Goal: Information Seeking & Learning: Learn about a topic

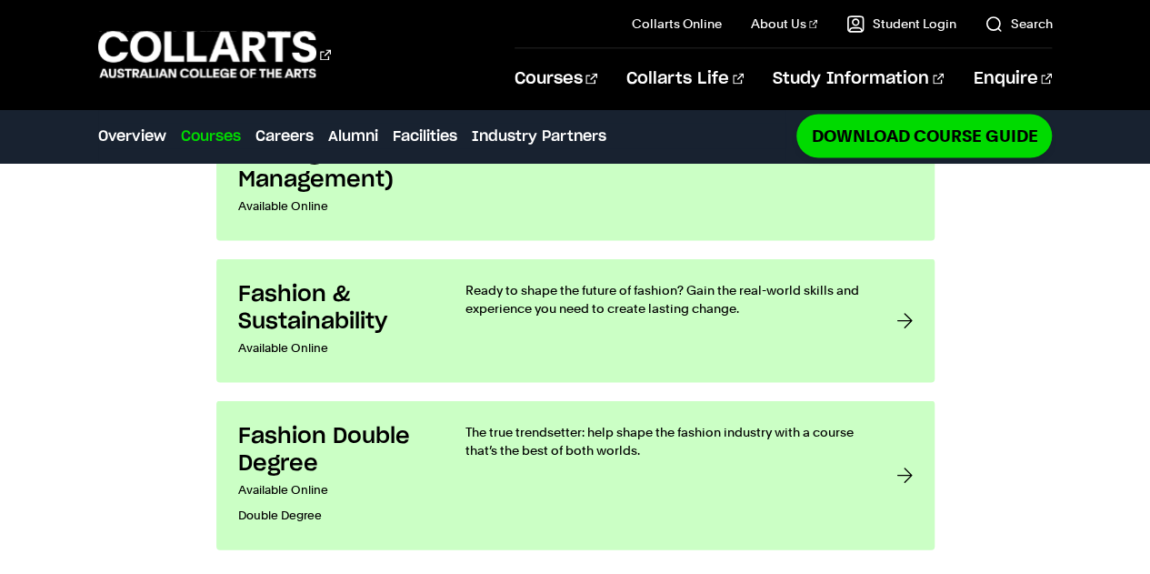
scroll to position [1511, 0]
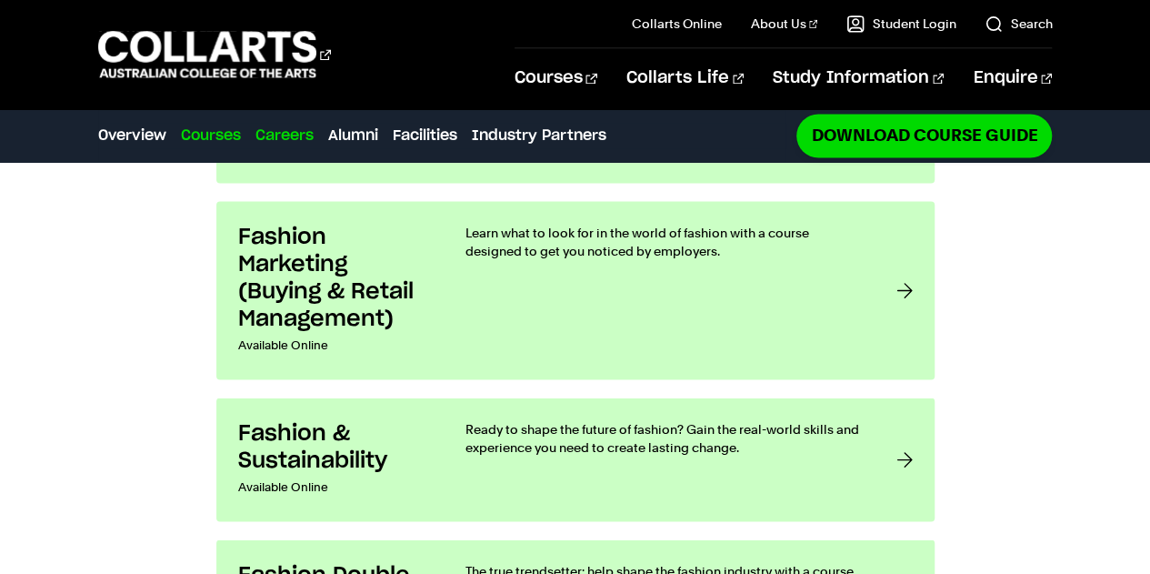
click at [293, 139] on link "Careers" at bounding box center [285, 136] width 58 height 22
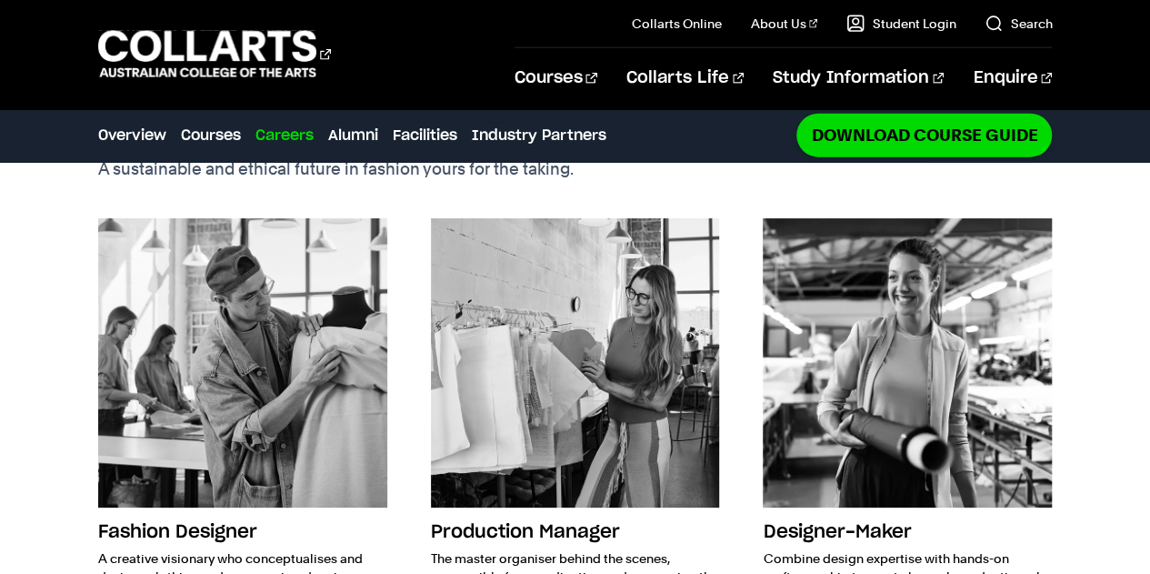
scroll to position [2153, 0]
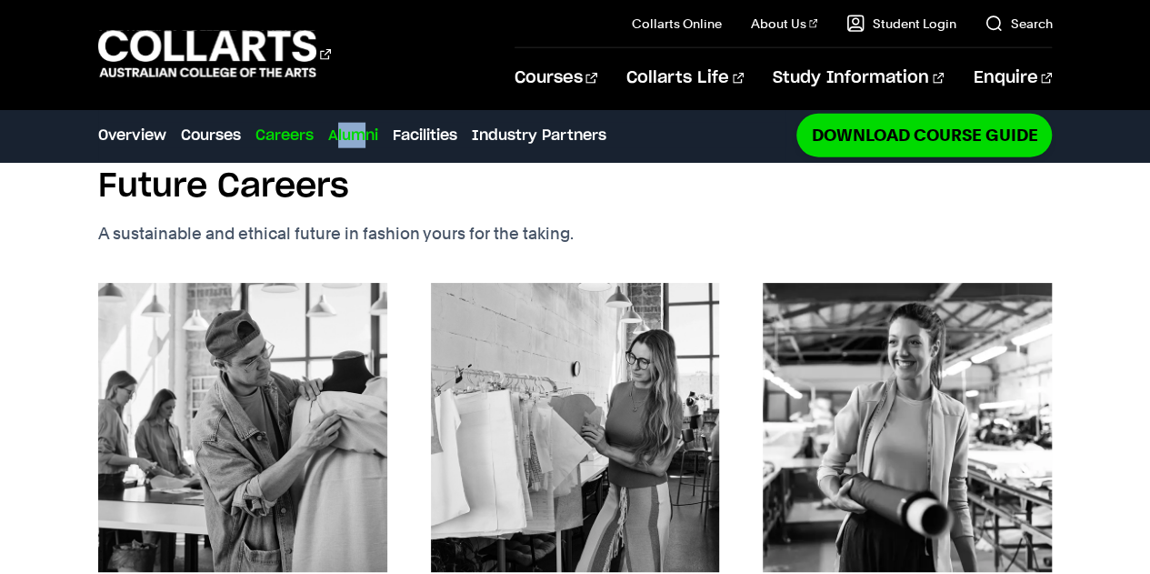
drag, startPoint x: 338, startPoint y: 121, endPoint x: 364, endPoint y: 141, distance: 32.4
click at [364, 141] on div "Careers Overview Courses Careers Alumni Facilities Industry Partners Download C…" at bounding box center [442, 135] width 688 height 51
click at [364, 141] on link "Alumni" at bounding box center [353, 136] width 50 height 22
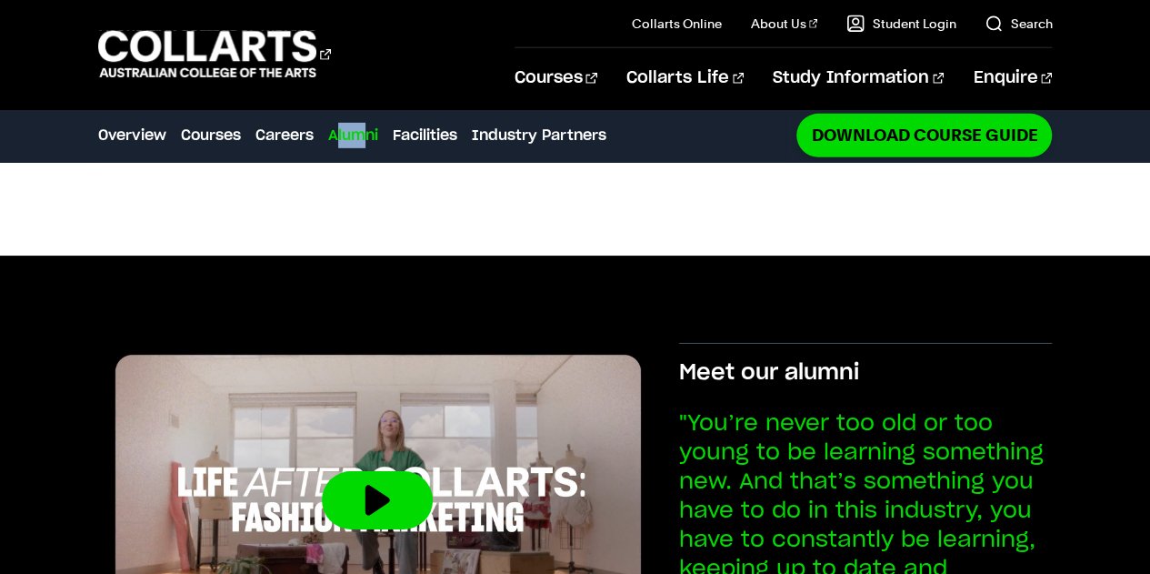
scroll to position [2803, 0]
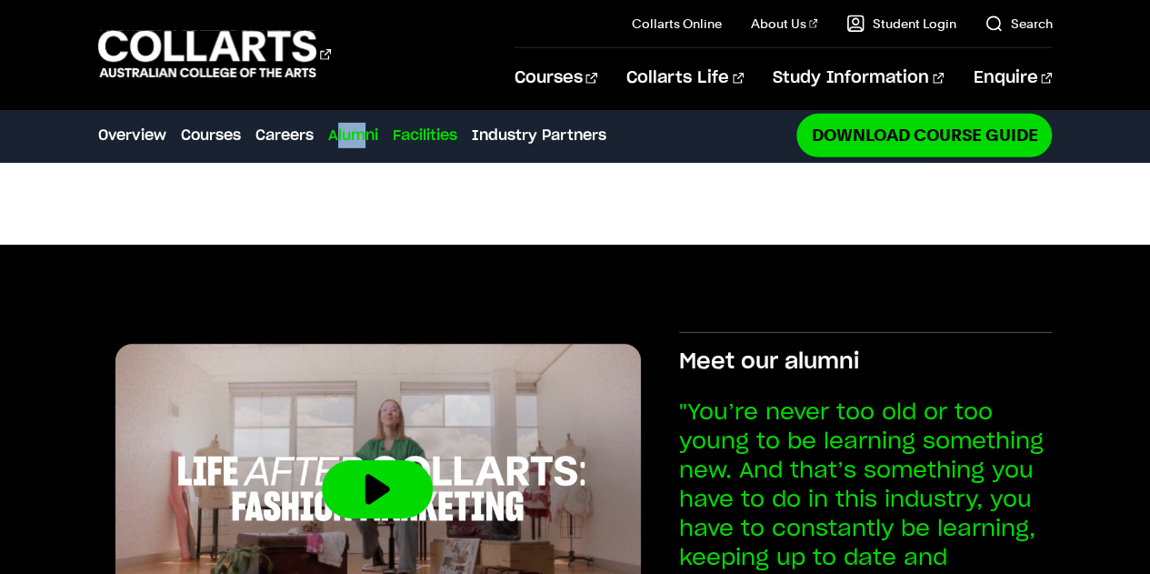
click at [446, 135] on link "Facilities" at bounding box center [425, 136] width 65 height 22
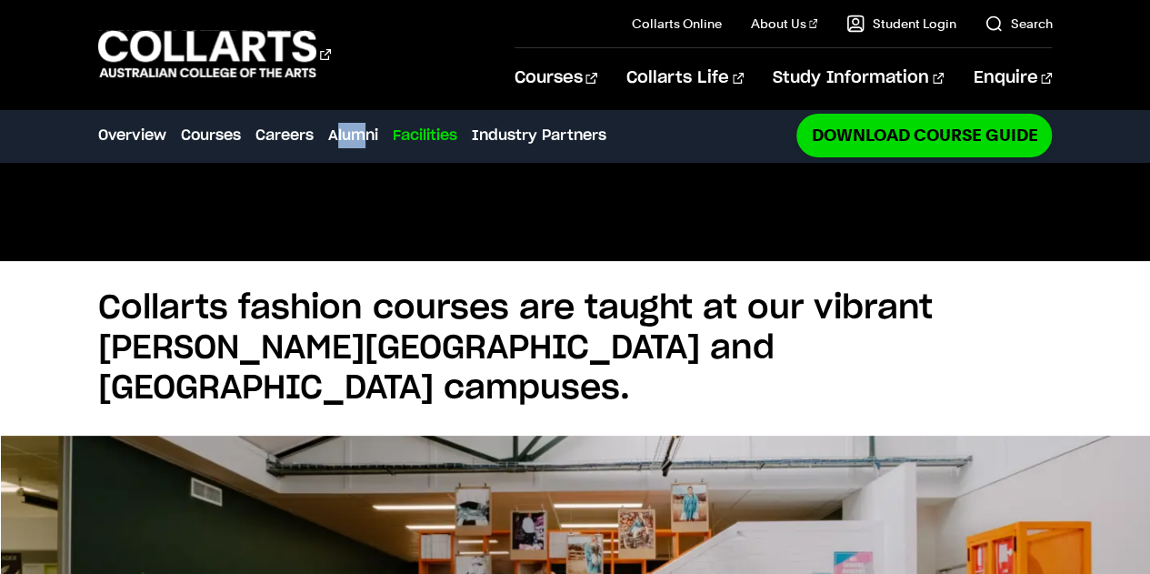
scroll to position [3310, 0]
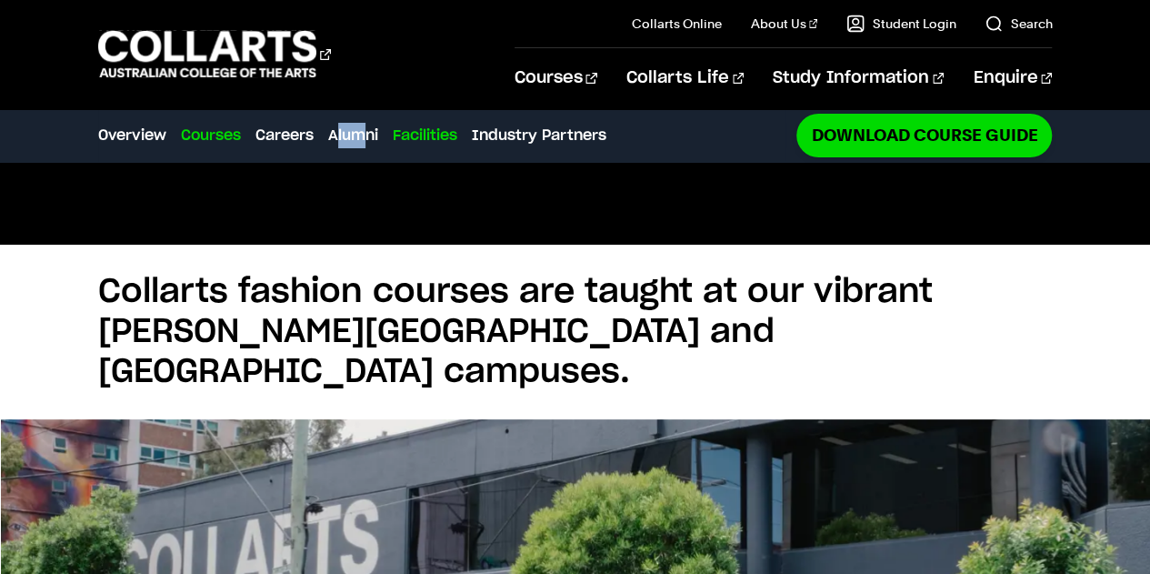
click at [218, 135] on link "Courses" at bounding box center [211, 136] width 60 height 22
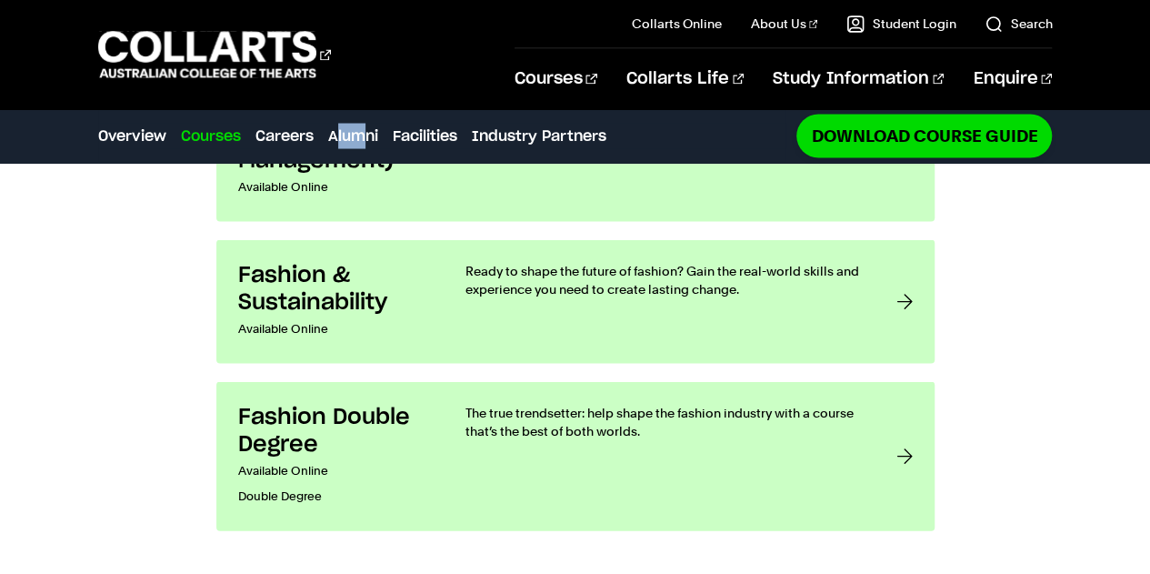
scroll to position [1731, 0]
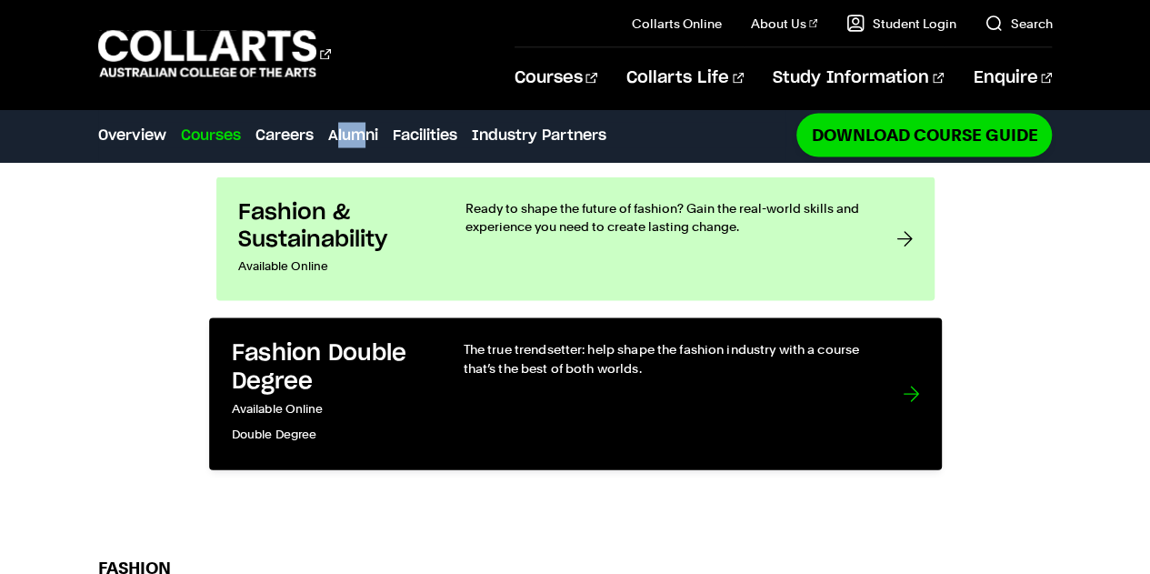
click at [893, 353] on link "Fashion Double Degree Available Online Double Degree The true trendsetter: help…" at bounding box center [575, 393] width 733 height 152
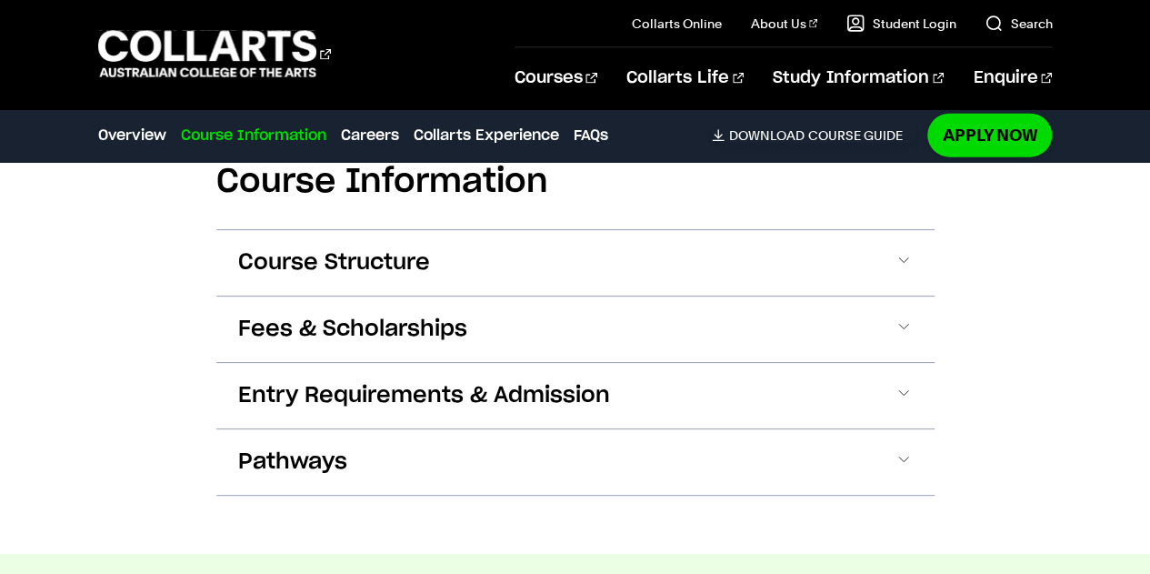
scroll to position [2067, 0]
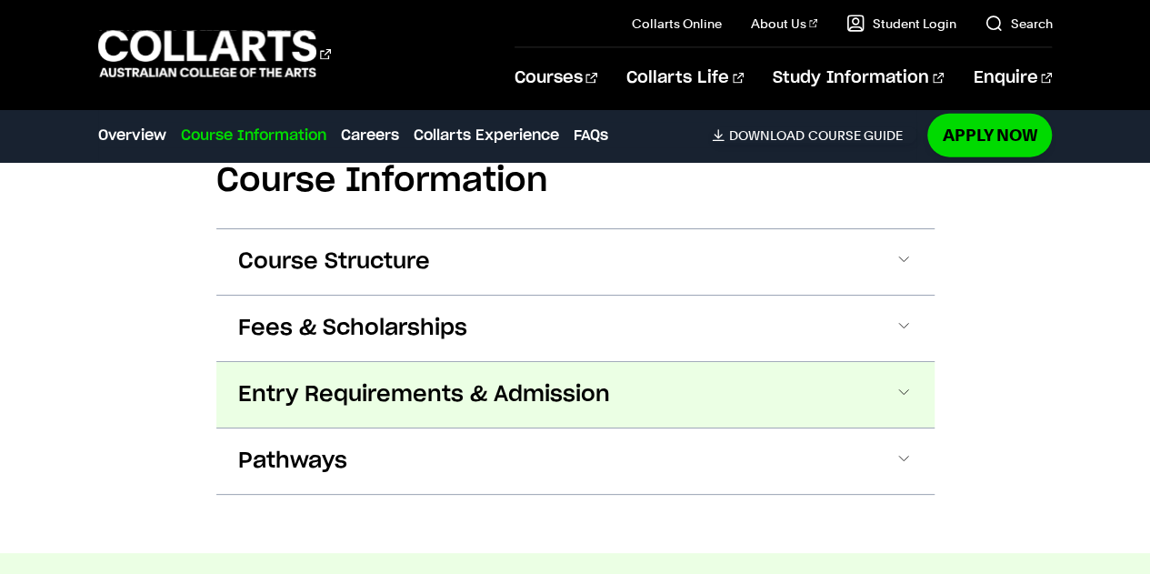
click at [850, 406] on button "Entry Requirements & Admission" at bounding box center [575, 394] width 718 height 65
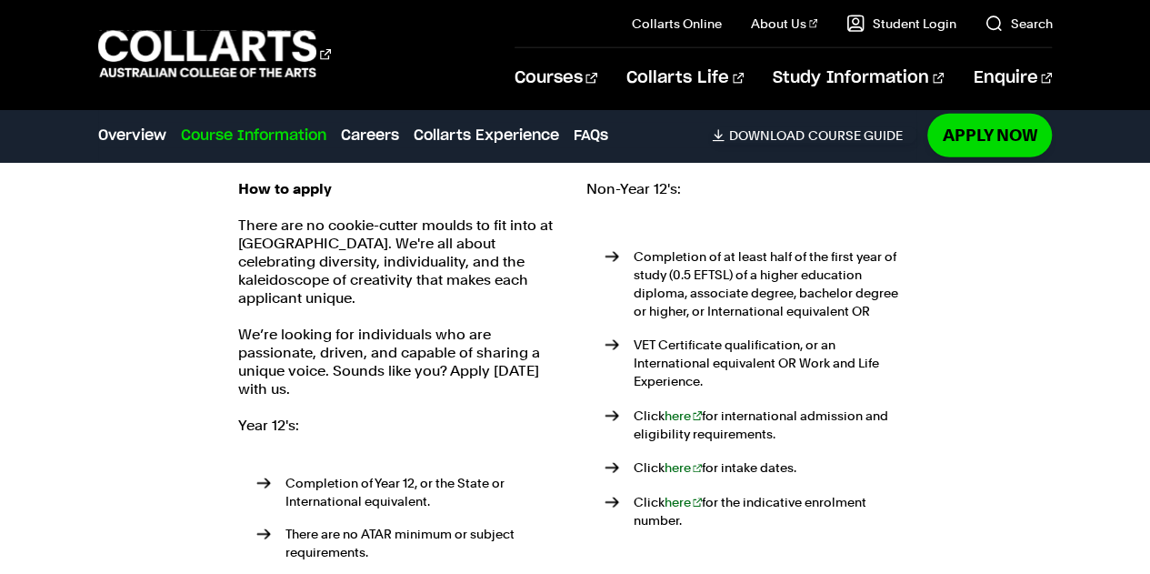
scroll to position [2333, 0]
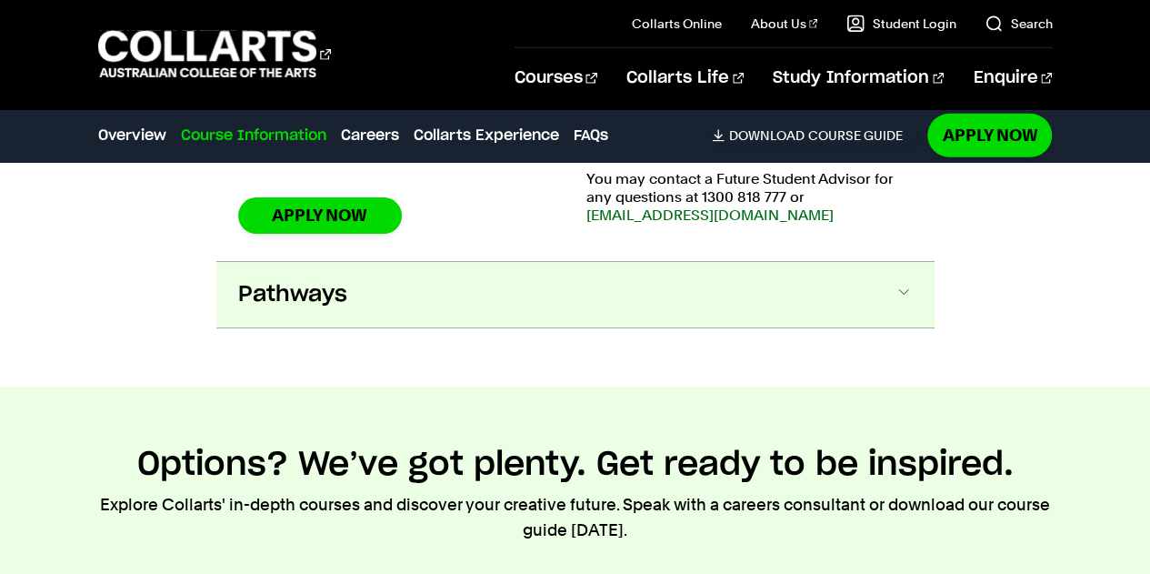
click at [926, 286] on button "Pathways" at bounding box center [575, 294] width 718 height 65
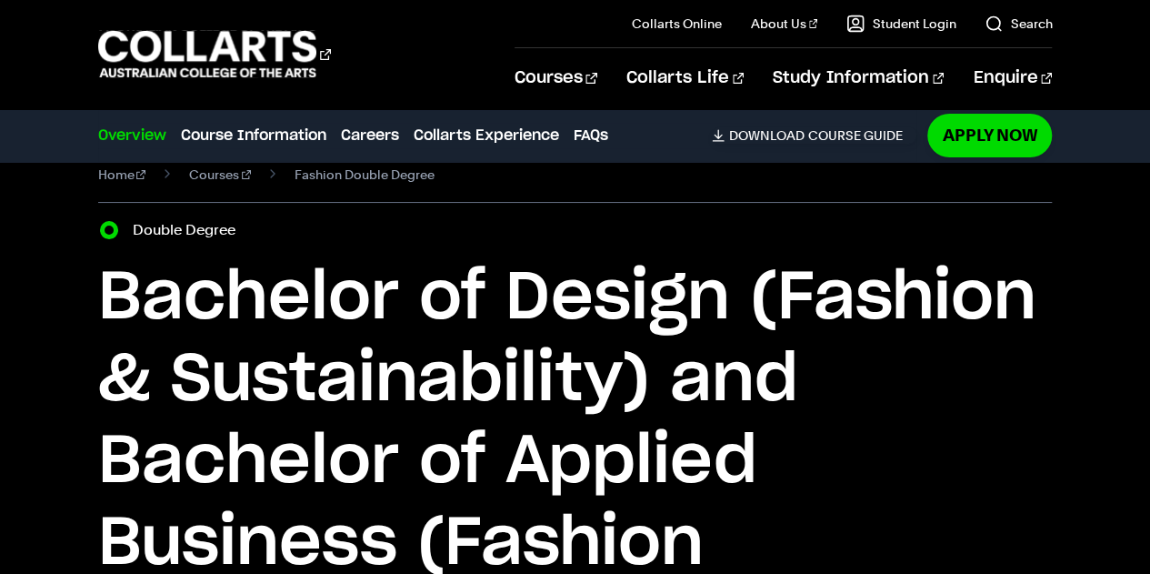
scroll to position [0, 0]
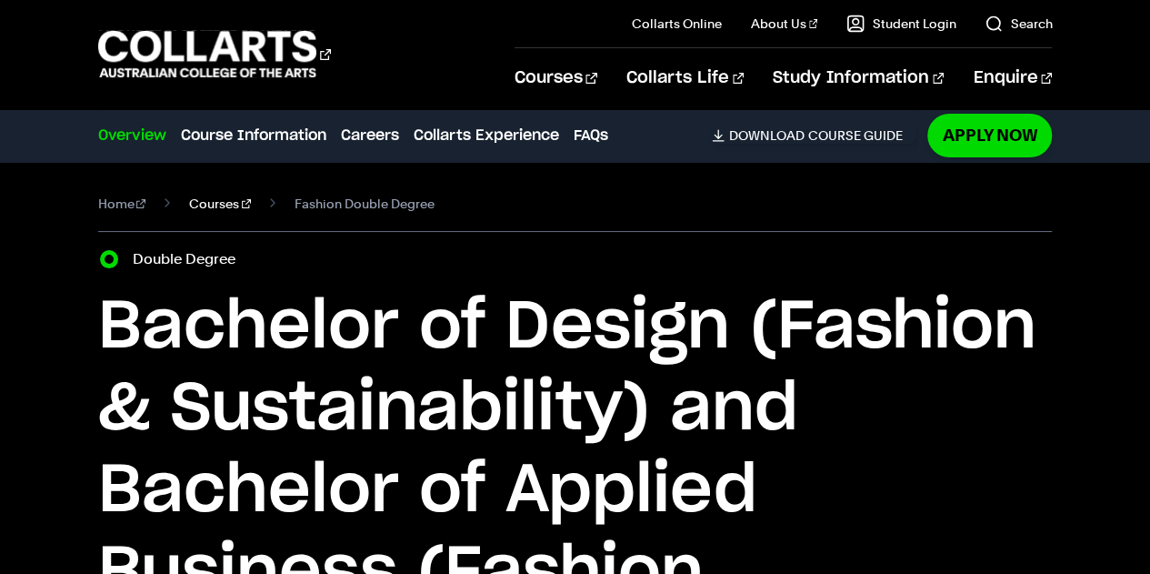
click at [216, 207] on link "Courses" at bounding box center [220, 203] width 62 height 25
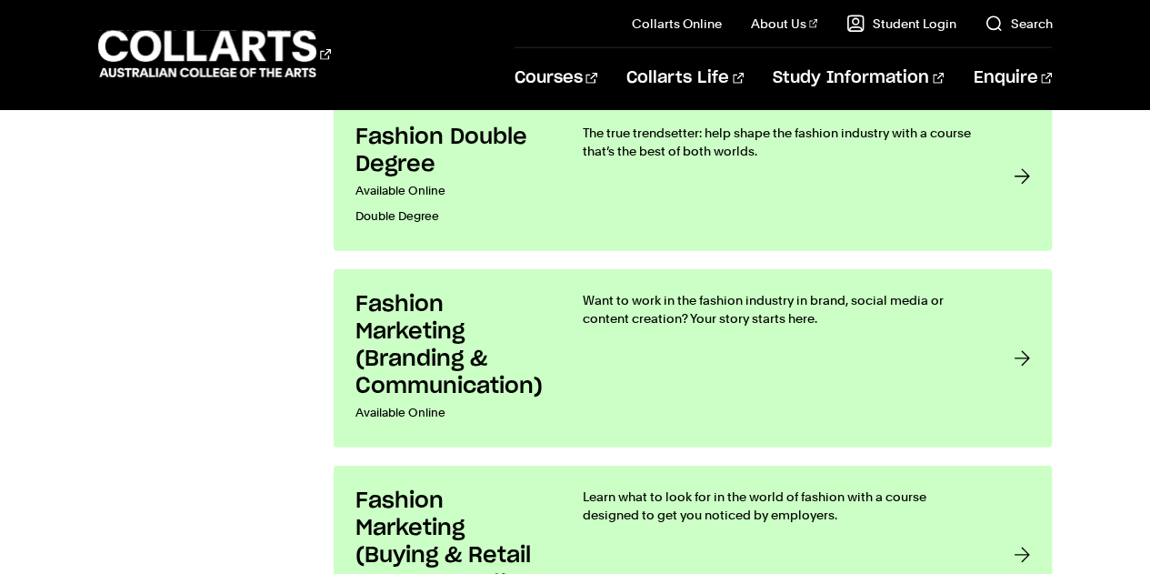
scroll to position [2410, 0]
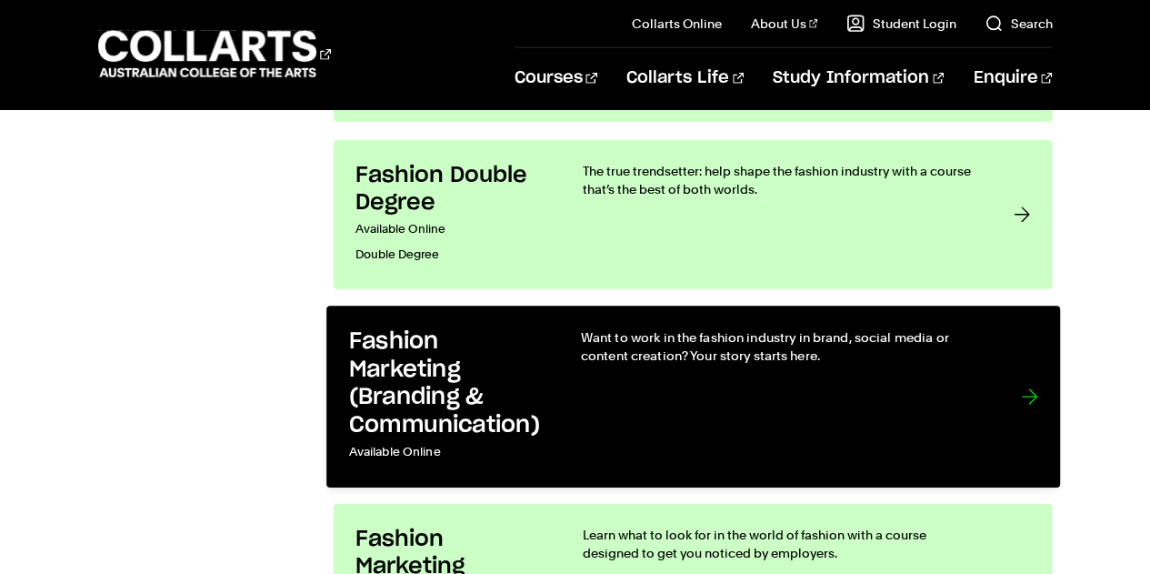
click at [838, 406] on div "Want to work in the fashion industry in brand, social media or content creation…" at bounding box center [782, 396] width 404 height 137
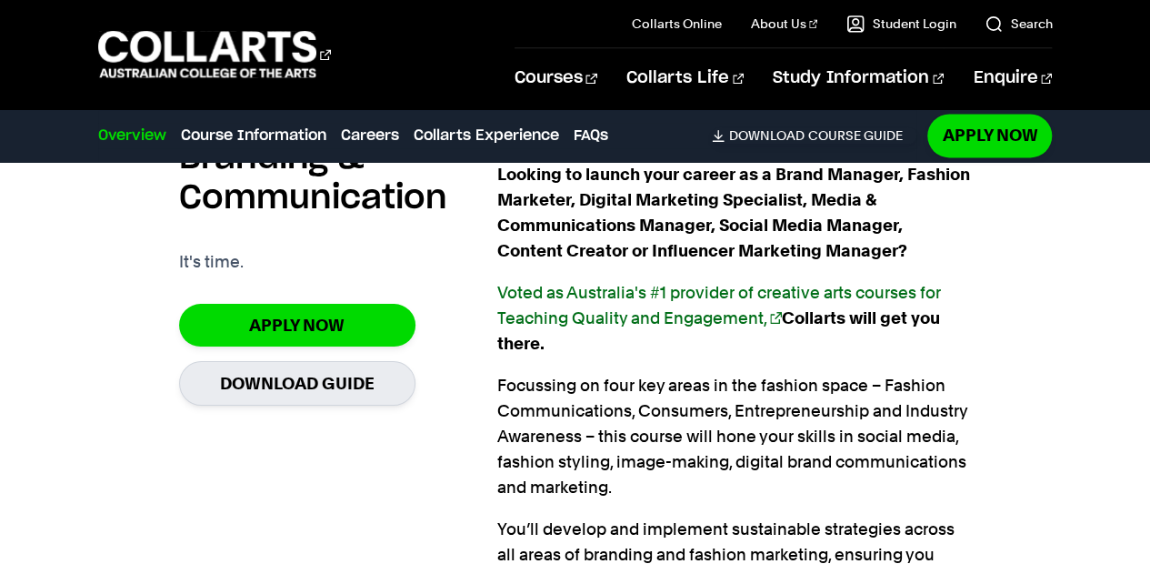
scroll to position [1269, 0]
